Goal: Information Seeking & Learning: Learn about a topic

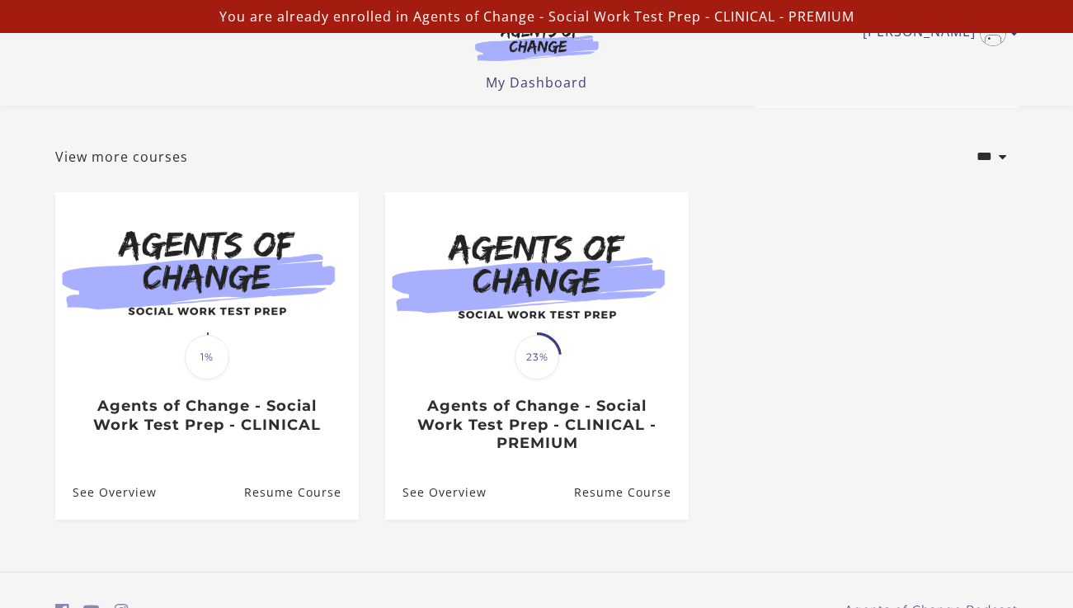
scroll to position [66, 0]
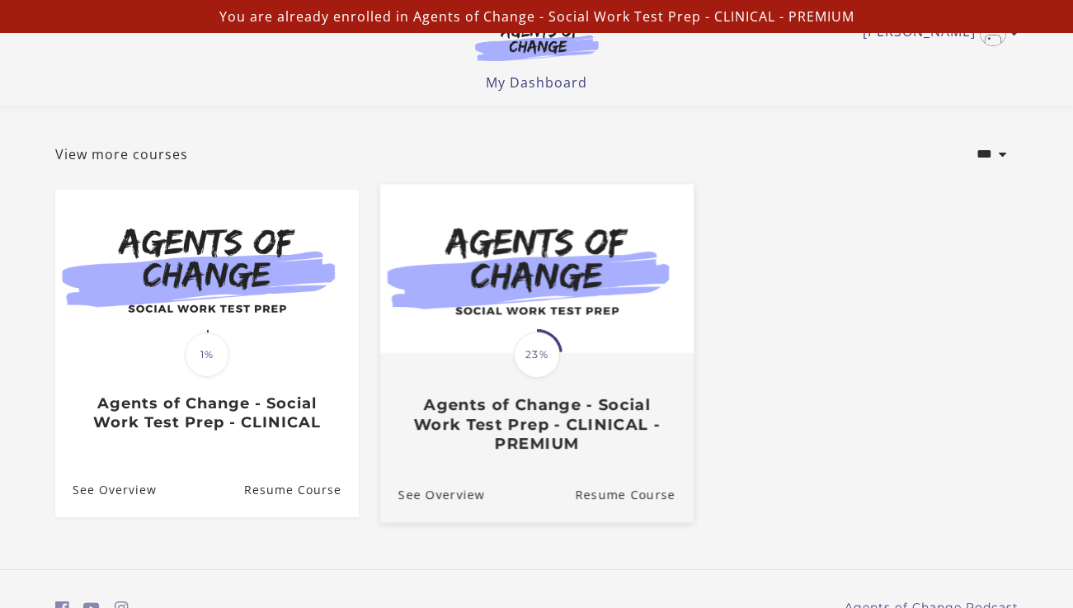
click at [544, 375] on span "23%" at bounding box center [537, 354] width 46 height 46
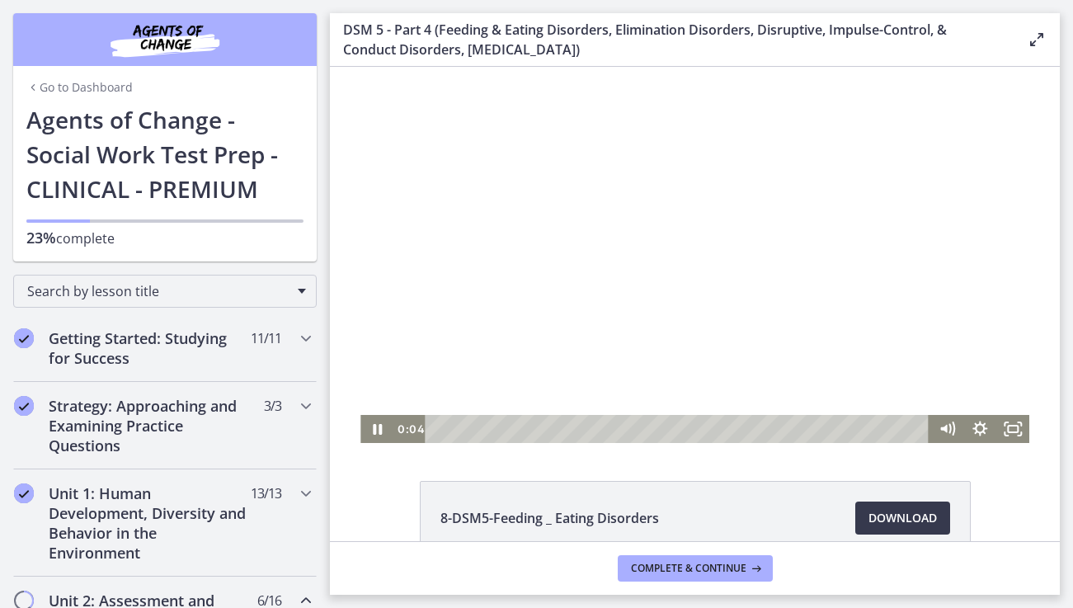
click at [340, 411] on div "Click for sound @keyframes VOLUME_SMALL_WAVE_FLASH { 0% { opacity: 0; } 33% { o…" at bounding box center [695, 255] width 730 height 376
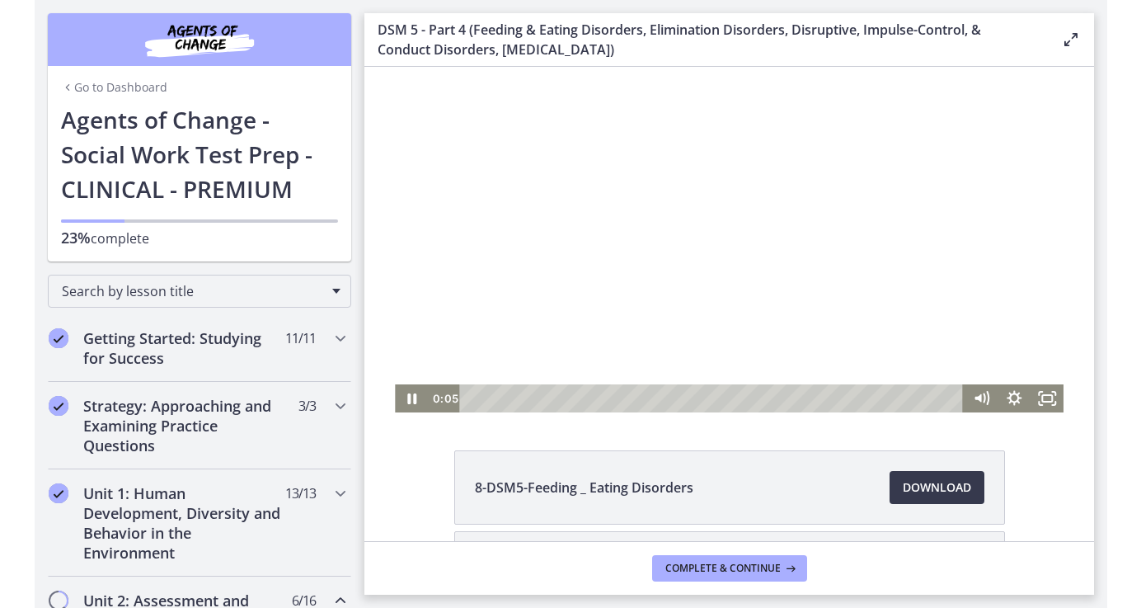
scroll to position [33, 0]
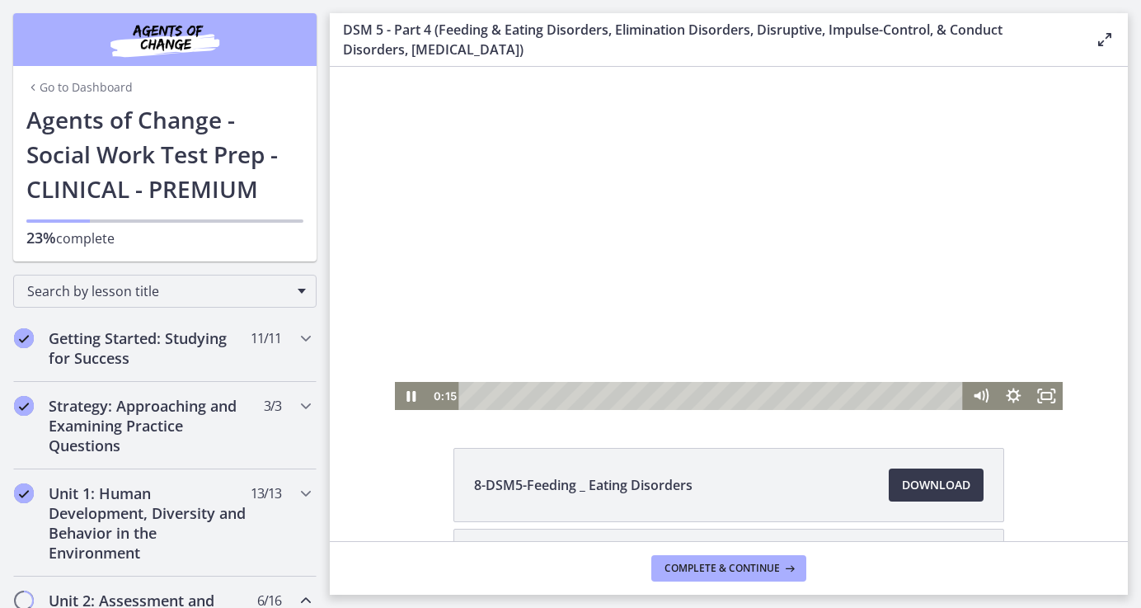
click at [313, 184] on div "Go to Dashboard Agents of Change - Social Work Test Prep - CLINICAL - PREMIUM 2…" at bounding box center [164, 181] width 303 height 159
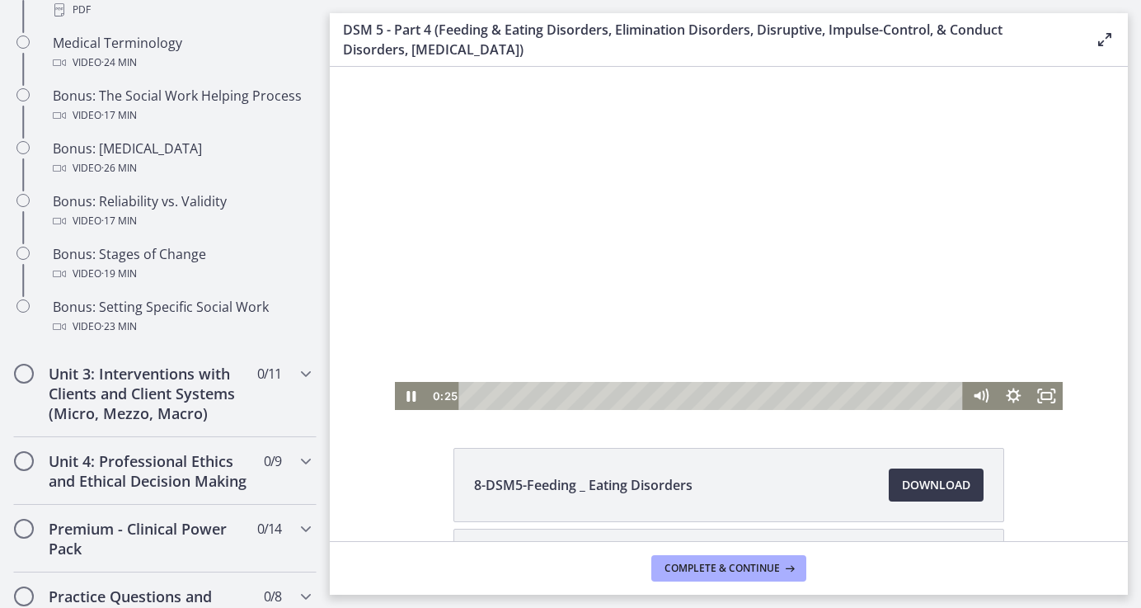
scroll to position [1352, 0]
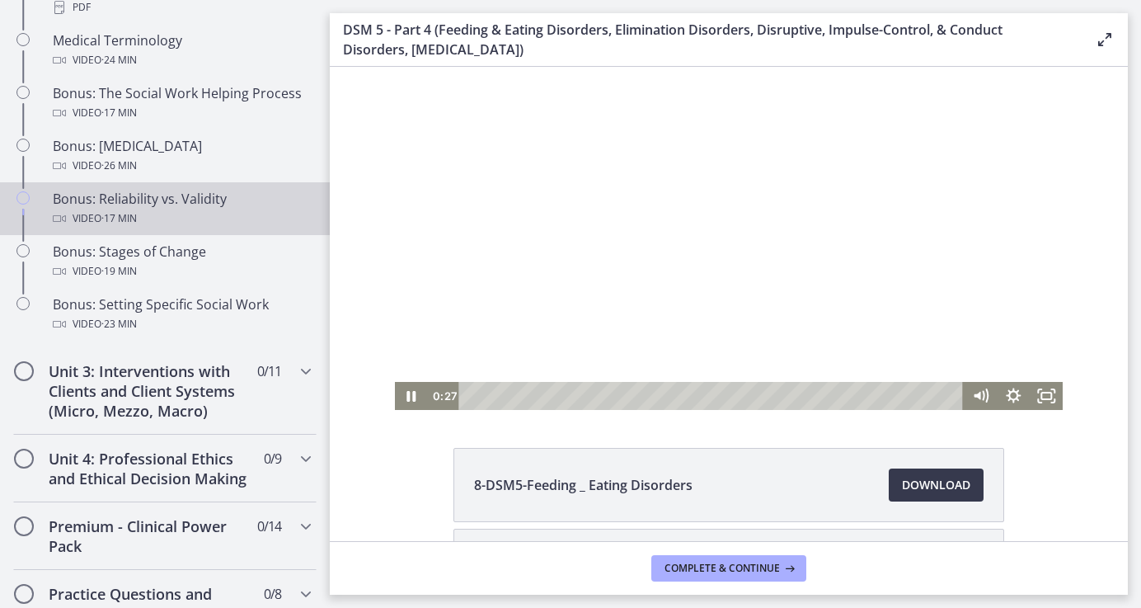
click at [110, 199] on div "Bonus: Reliability vs. Validity Video · 17 min" at bounding box center [181, 209] width 257 height 40
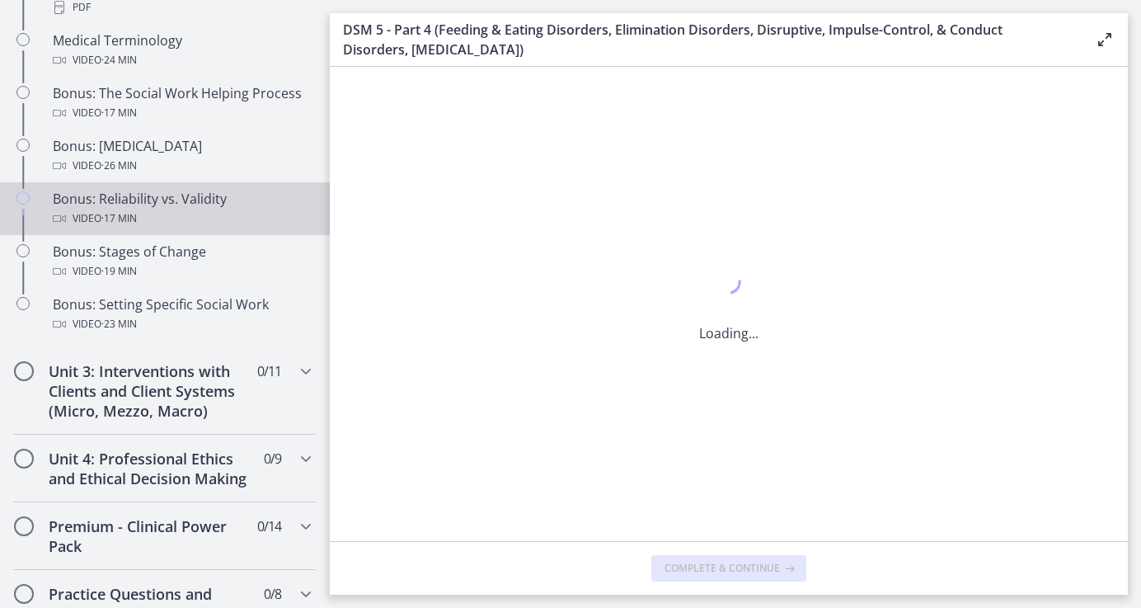
scroll to position [0, 0]
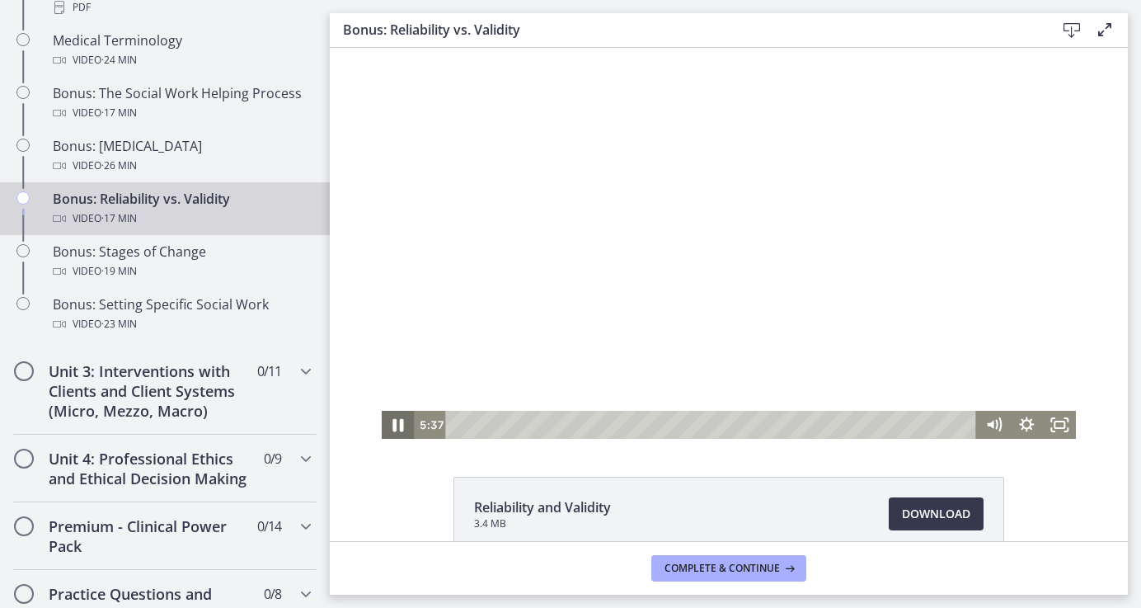
click at [398, 423] on icon "Pause" at bounding box center [398, 425] width 40 height 34
